Goal: Information Seeking & Learning: Check status

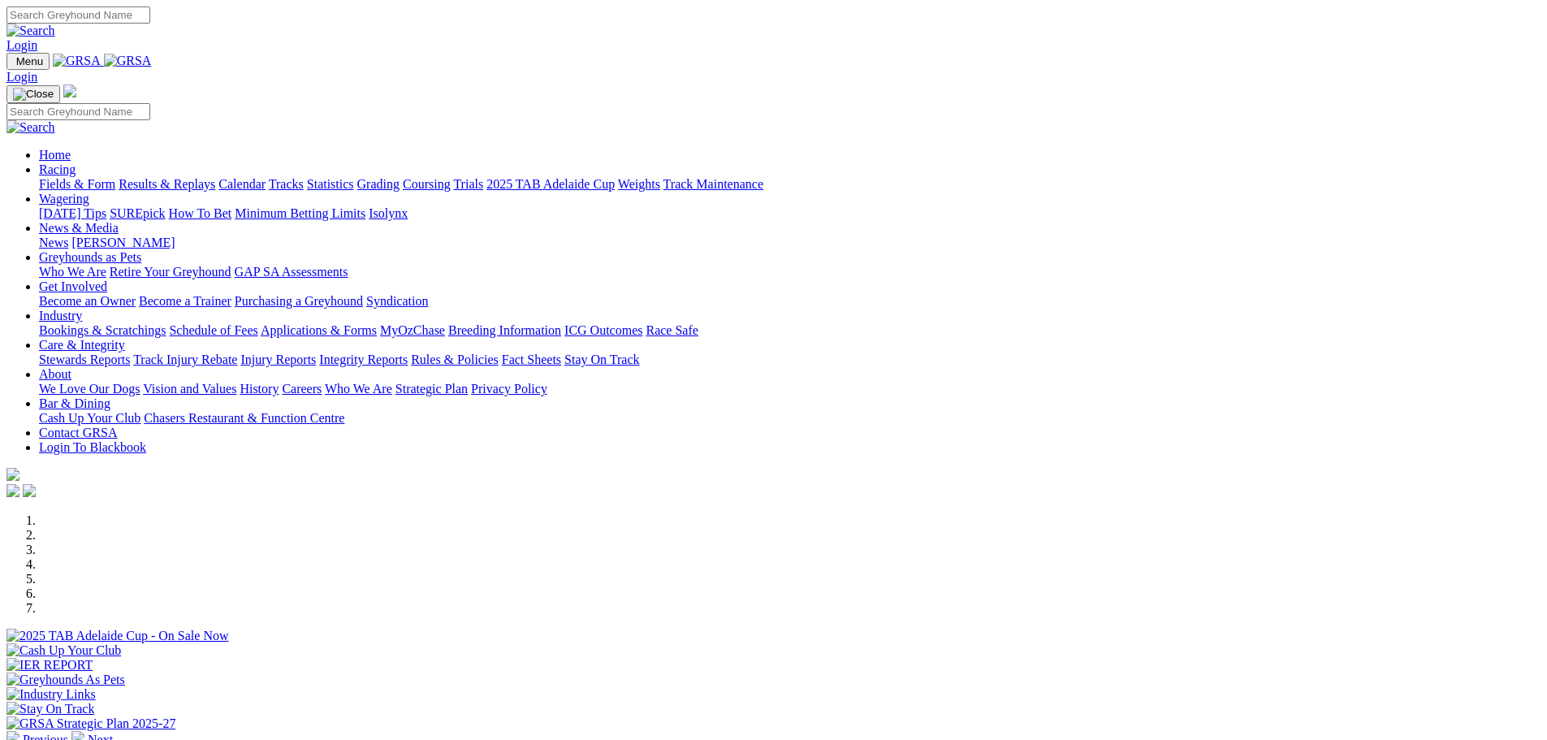
click at [215, 177] on link "Results & Replays" at bounding box center [167, 184] width 97 height 14
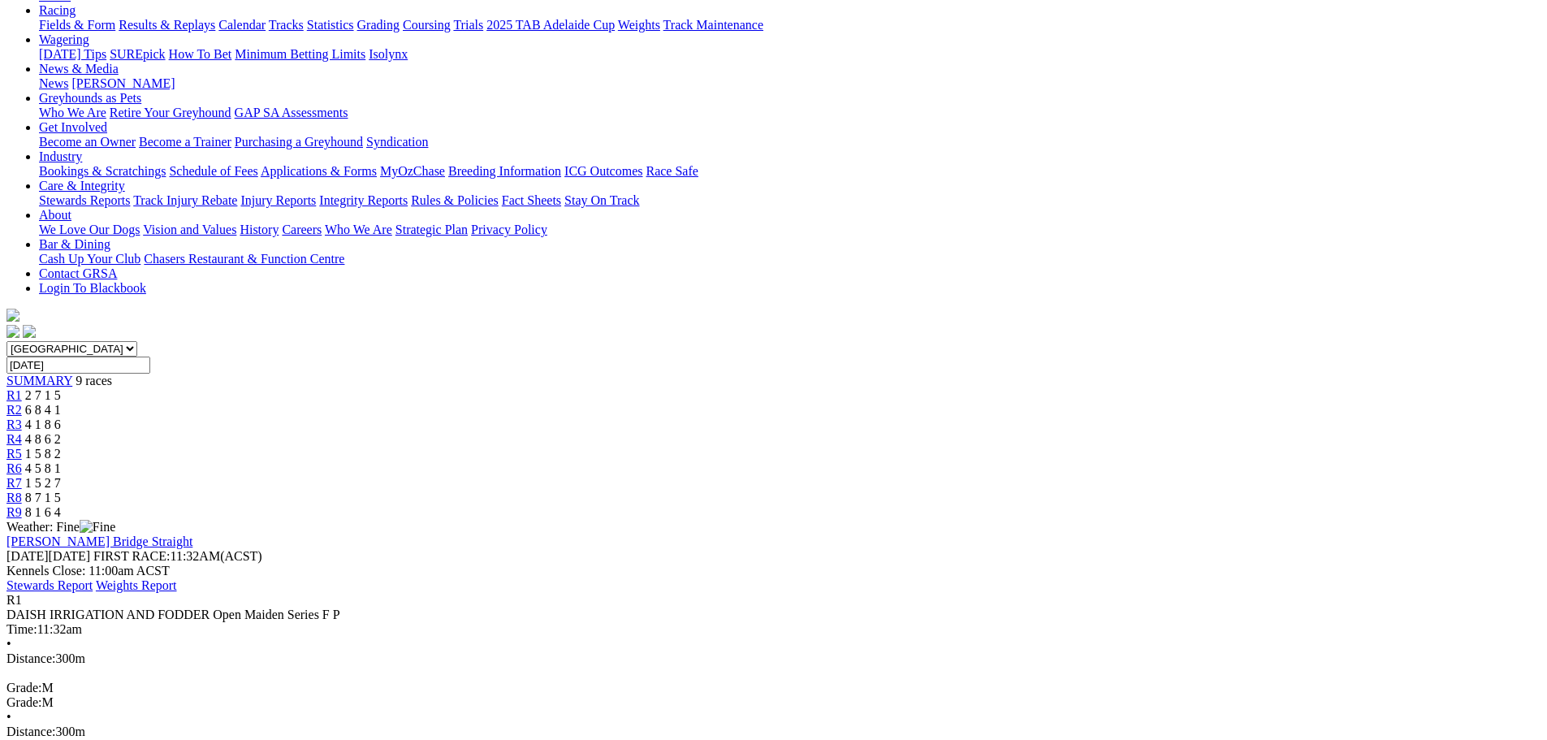
scroll to position [244, 0]
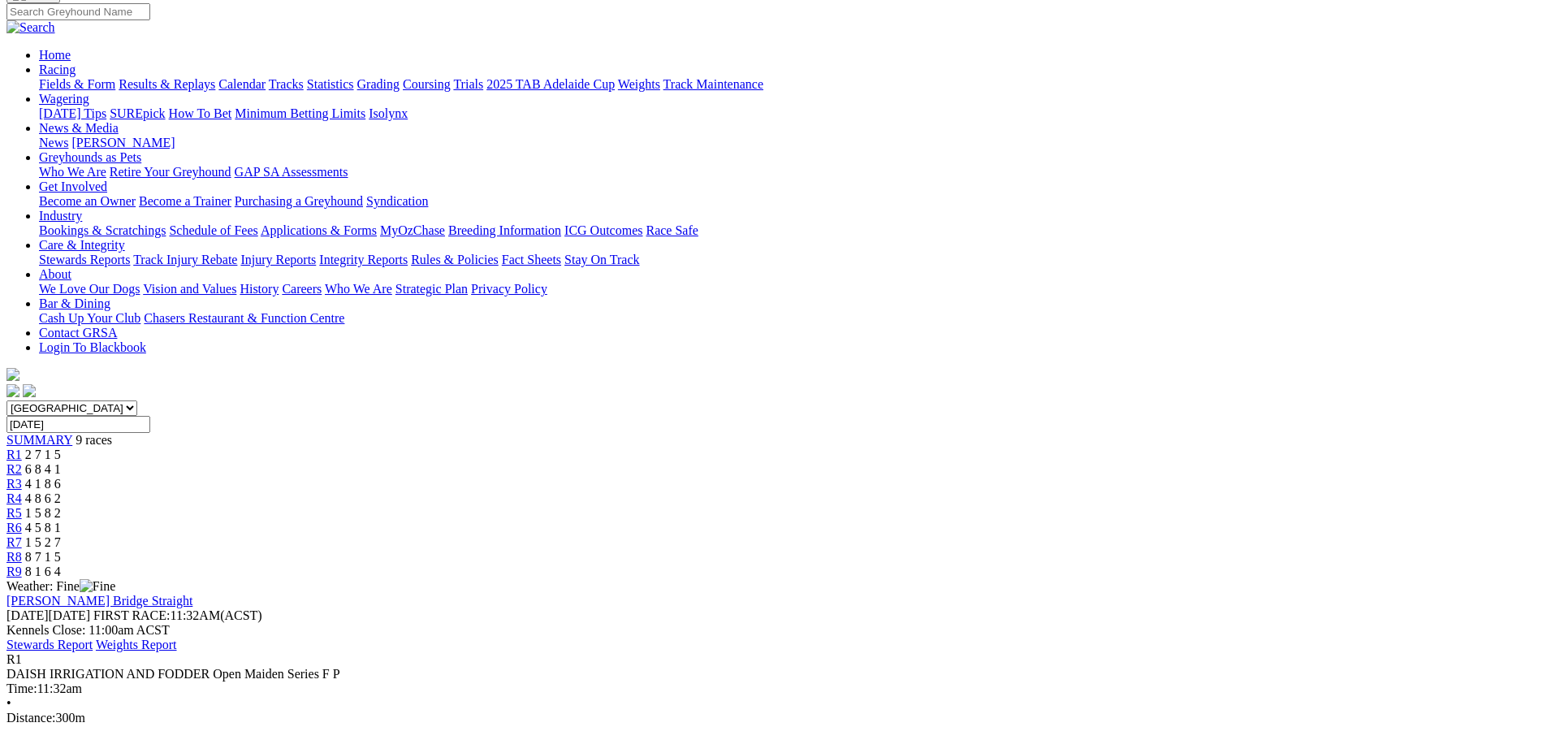
scroll to position [0, 0]
